Goal: Task Accomplishment & Management: Complete application form

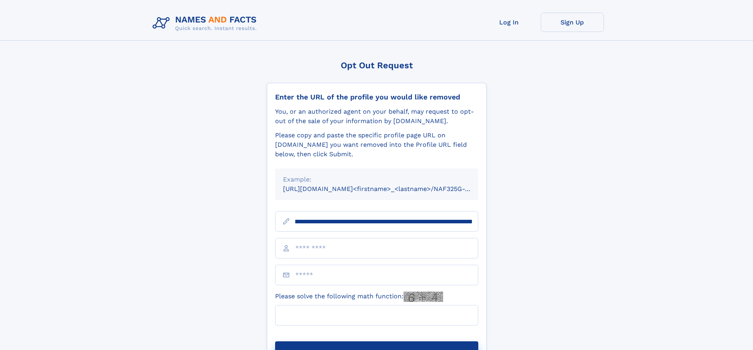
scroll to position [0, 88]
type input "**********"
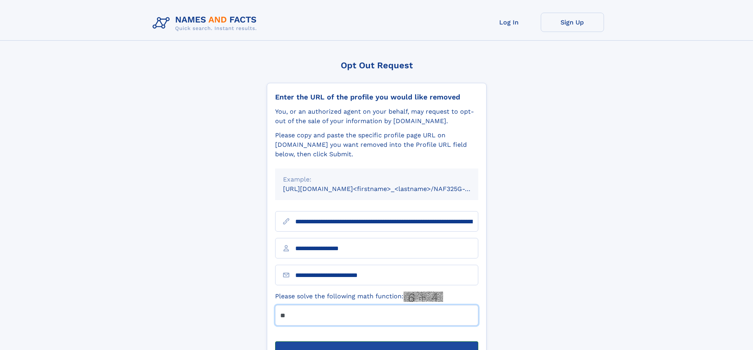
type input "**"
click at [376, 342] on button "Submit Opt Out Request" at bounding box center [376, 354] width 203 height 25
